Goal: Obtain resource: Download file/media

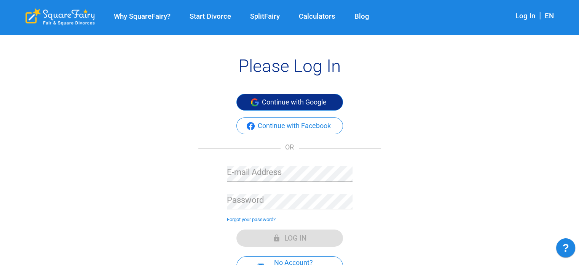
click at [264, 102] on button "Continue with Google" at bounding box center [290, 102] width 107 height 17
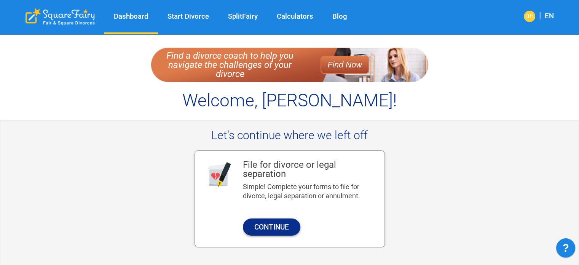
click at [290, 227] on button "Continue" at bounding box center [272, 226] width 58 height 17
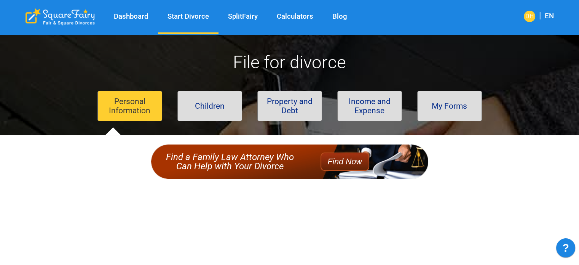
scroll to position [53, 0]
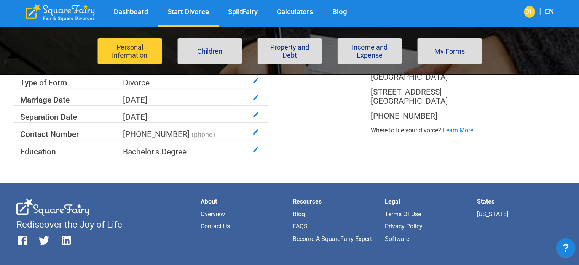
click at [468, 50] on button "My Forms" at bounding box center [450, 51] width 65 height 27
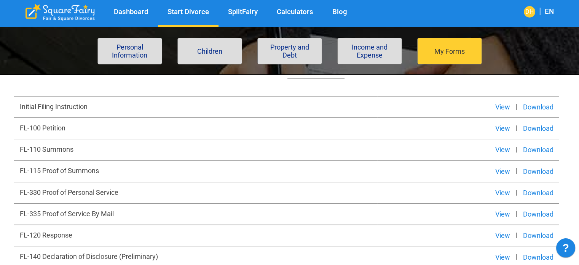
scroll to position [343, 0]
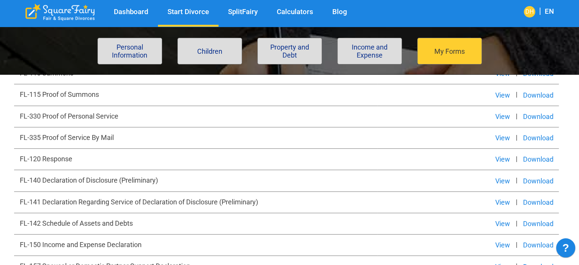
click at [534, 198] on button "Download" at bounding box center [538, 202] width 42 height 9
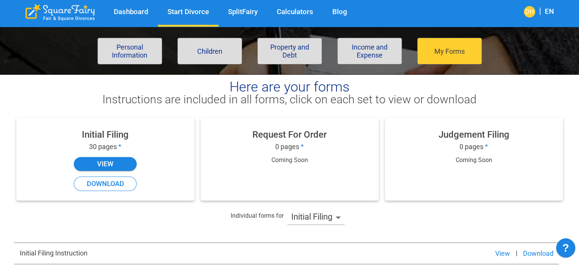
scroll to position [114, 0]
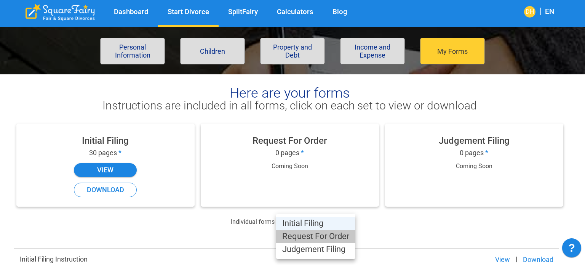
click at [341, 234] on li "Request For Order" at bounding box center [315, 236] width 79 height 13
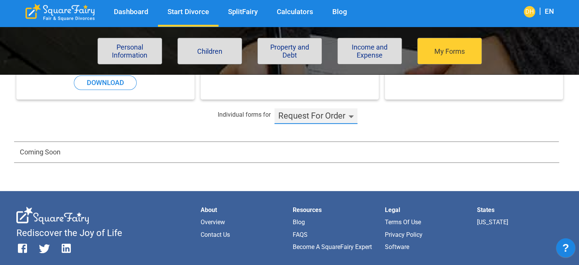
scroll to position [229, 0]
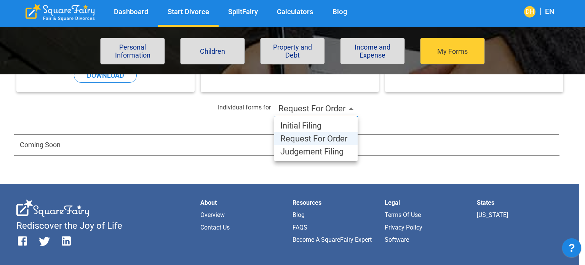
click at [322, 108] on body "Dashboard Start Divorce SplitFairy Calculators Blog DH | EN File for divorce Pe…" at bounding box center [292, 103] width 585 height 595
click at [320, 156] on li "Judgement Filing" at bounding box center [315, 151] width 83 height 13
click at [301, 108] on body "Dashboard Start Divorce SplitFairy Calculators Blog DH | EN File for divorce Pe…" at bounding box center [292, 103] width 585 height 595
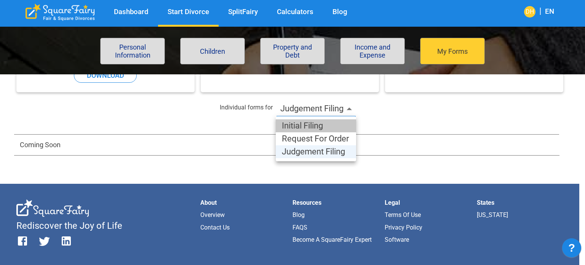
click at [303, 128] on li "Initial Filing" at bounding box center [316, 125] width 80 height 13
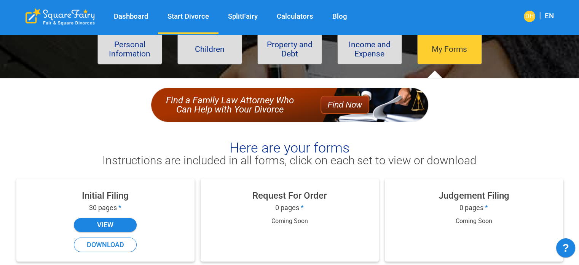
scroll to position [0, 0]
